Goal: Check status: Check status

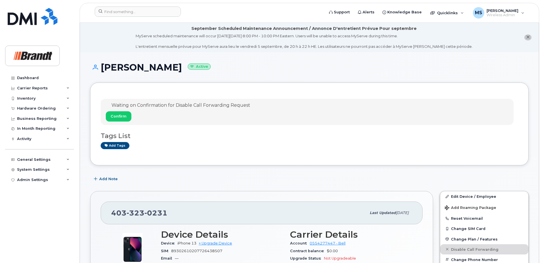
scroll to position [574, 0]
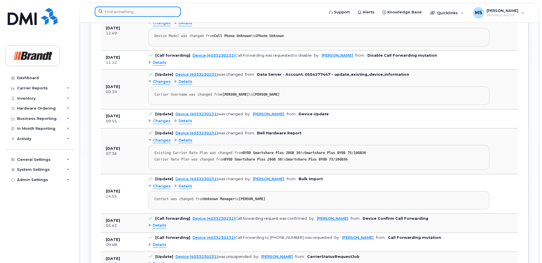
drag, startPoint x: 0, startPoint y: 0, endPoint x: 124, endPoint y: 9, distance: 124.7
click at [124, 9] on input at bounding box center [138, 12] width 86 height 10
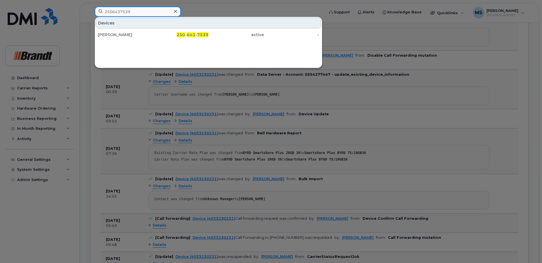
type input "2506437539"
click at [167, 40] on div "Devices [PERSON_NAME] 250 - 643 - 7539 active -" at bounding box center [209, 42] width 228 height 51
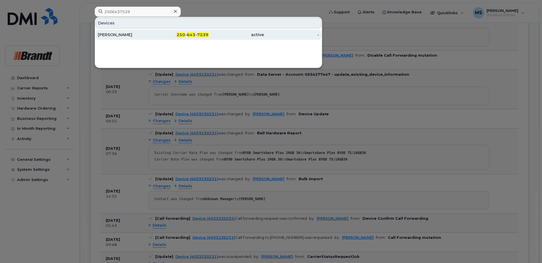
click at [177, 35] on div "250 - 643 - 7539" at bounding box center [180, 35] width 55 height 6
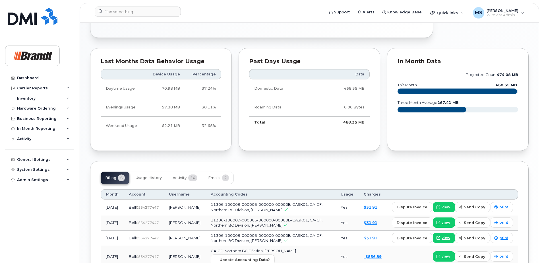
scroll to position [370, 0]
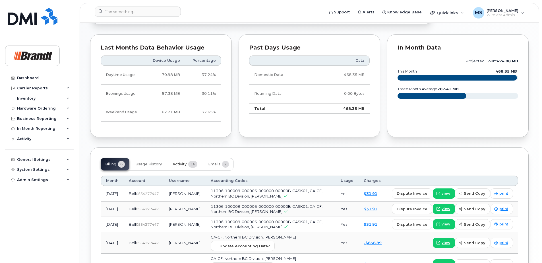
click at [190, 166] on span "16" at bounding box center [192, 164] width 9 height 7
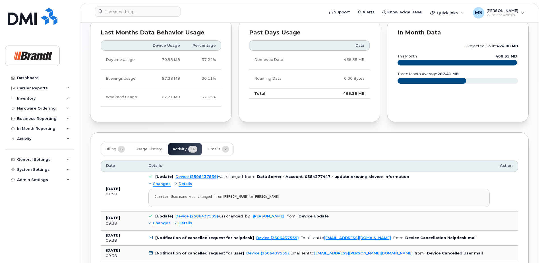
scroll to position [398, 0]
